Goal: Task Accomplishment & Management: Complete application form

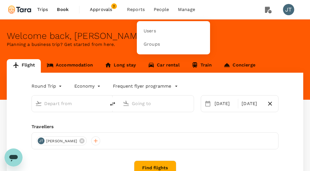
type input "business"
type input "Singapore Changi (SIN)"
type input "London Heathrow (LHR)"
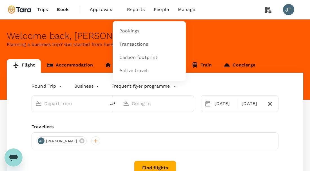
type input "Singapore Changi (SIN)"
type input "London Heathrow (LHR)"
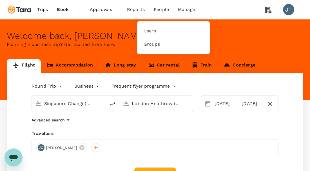
click at [162, 16] on li "People" at bounding box center [161, 9] width 24 height 19
click at [161, 33] on link "Users" at bounding box center [173, 31] width 67 height 13
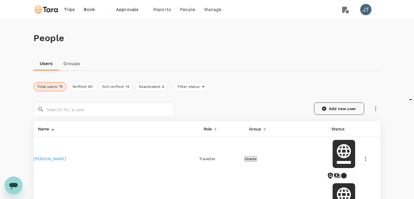
click at [310, 105] on link "Add new user" at bounding box center [339, 109] width 50 height 12
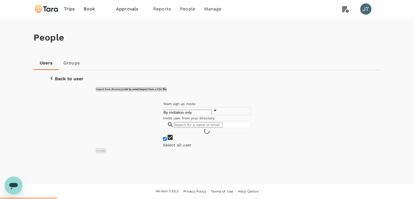
scroll to position [48, 0]
click at [139, 88] on h6 "Add by email" at bounding box center [131, 89] width 16 height 3
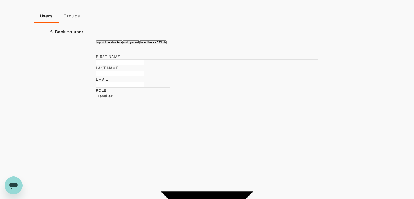
click at [145, 65] on input "text" at bounding box center [120, 62] width 49 height 5
type input "Almo"
type input "Pradana"
drag, startPoint x: 152, startPoint y: 80, endPoint x: 105, endPoint y: 80, distance: 46.5
click at [105, 65] on div "FIRST NAME Almo ​" at bounding box center [207, 59] width 222 height 11
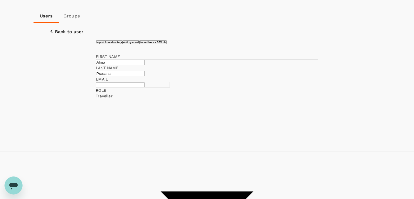
paste input "LMAG FIRA"
drag, startPoint x: 143, startPoint y: 80, endPoint x: 54, endPoint y: 76, distance: 89.2
click at [54, 76] on div "Import from directory Add by email Import from a CSV file FIRST NAME ALMAG FIRA…" at bounding box center [207, 201] width 334 height 322
type input "Almo"
click at [134, 88] on input "text" at bounding box center [120, 84] width 49 height 5
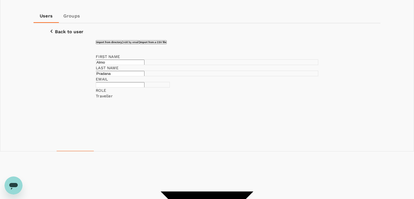
paste input "Almag Fira Pradana <almo.pradana@taraclimate.org>"
type input "[EMAIL_ADDRESS][DOMAIN_NAME]"
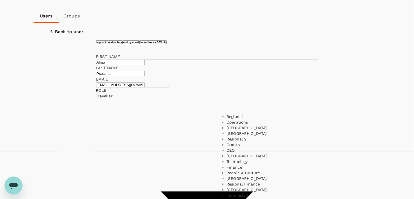
click at [141, 88] on input "[EMAIL_ADDRESS][DOMAIN_NAME]" at bounding box center [120, 84] width 49 height 5
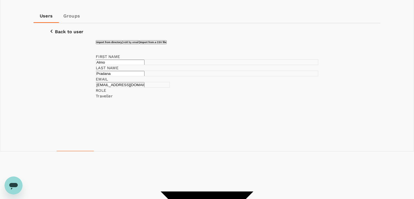
click at [141, 88] on input "[EMAIL_ADDRESS][DOMAIN_NAME]" at bounding box center [120, 84] width 49 height 5
click at [266, 120] on li "ACPA" at bounding box center [268, 117] width 82 height 6
type input "ACPA"
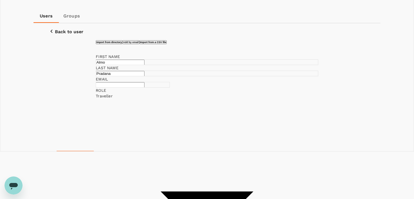
click at [145, 88] on input "text" at bounding box center [120, 84] width 49 height 5
paste input "[EMAIL_ADDRESS][DOMAIN_NAME]"
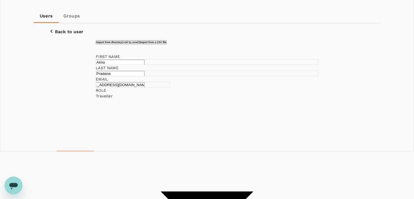
drag, startPoint x: 141, startPoint y: 103, endPoint x: 194, endPoint y: 106, distance: 53.1
click at [194, 106] on div "FIRST NAME Almo ​ LAST NAME Pradana ​ EMAIL almo.pradana@taraclimate.org ​ ROLE…" at bounding box center [207, 198] width 222 height 288
type input "[EMAIL_ADDRESS][DOMAIN_NAME]"
click at [119, 65] on input "Almo" at bounding box center [120, 62] width 49 height 5
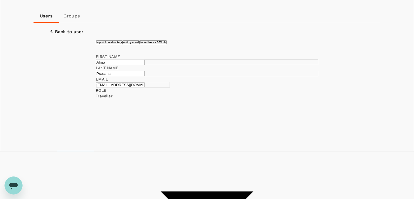
click at [119, 65] on input "Almo" at bounding box center [120, 62] width 49 height 5
paste input "LMAG FIRA"
type input "Almag Fira"
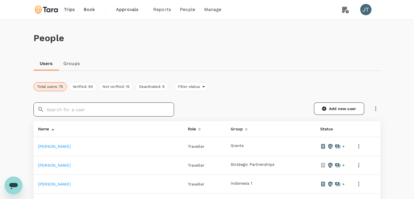
click at [152, 109] on input "text" at bounding box center [111, 110] width 128 height 14
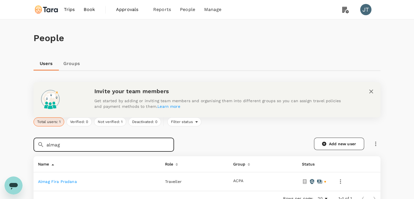
type input "almag"
click at [69, 181] on link "Almag Fira Pradana" at bounding box center [57, 182] width 39 height 5
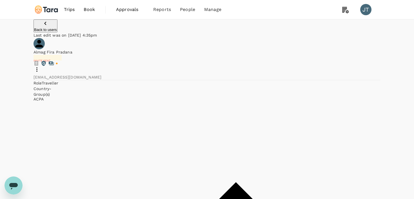
click at [40, 66] on icon at bounding box center [37, 69] width 7 height 7
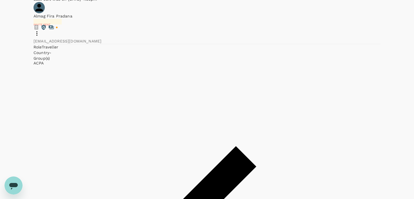
scroll to position [46, 0]
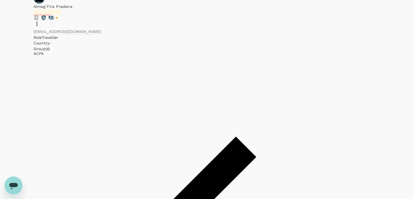
paste input "X1664982"
type input "X1664982"
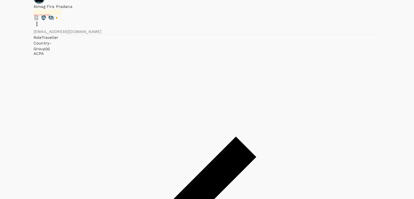
scroll to position [713, 0]
type input "ID"
paste input "[DATE]"
type input "[DATE]"
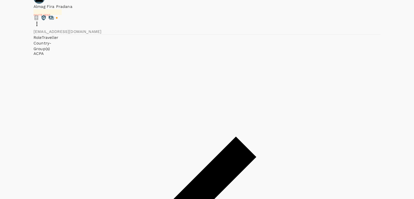
paste input "[DATE]"
type input "[DATE]"
paste input "ALMAG FIRA"
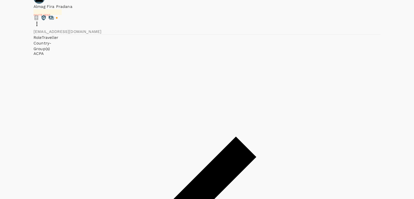
type input "ALMAG FIRA"
paste input "PRADANA"
type input "Pradana"
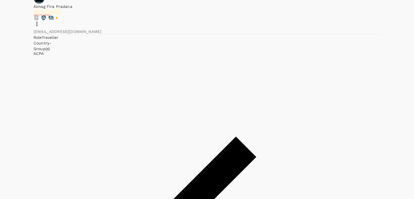
type input "Almag Fira"
radio input "true"
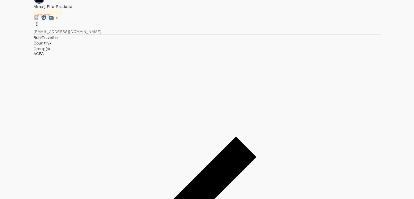
paste input "[DATE]"
type input "[DATE]"
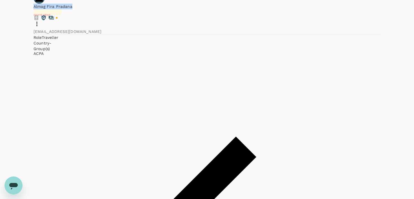
drag, startPoint x: 198, startPoint y: 10, endPoint x: 132, endPoint y: 10, distance: 66.0
click at [132, 10] on div "Almag Fira Pradana Invite sent [EMAIL_ADDRESS][DOMAIN_NAME] Role Traveller Coun…" at bounding box center [207, 24] width 347 height 65
copy span "Almag Fira Pradana"
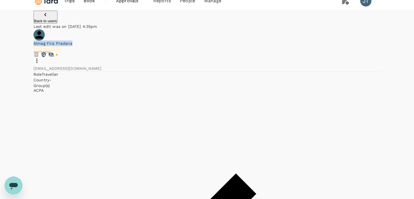
scroll to position [0, 0]
